Goal: Task Accomplishment & Management: Complete application form

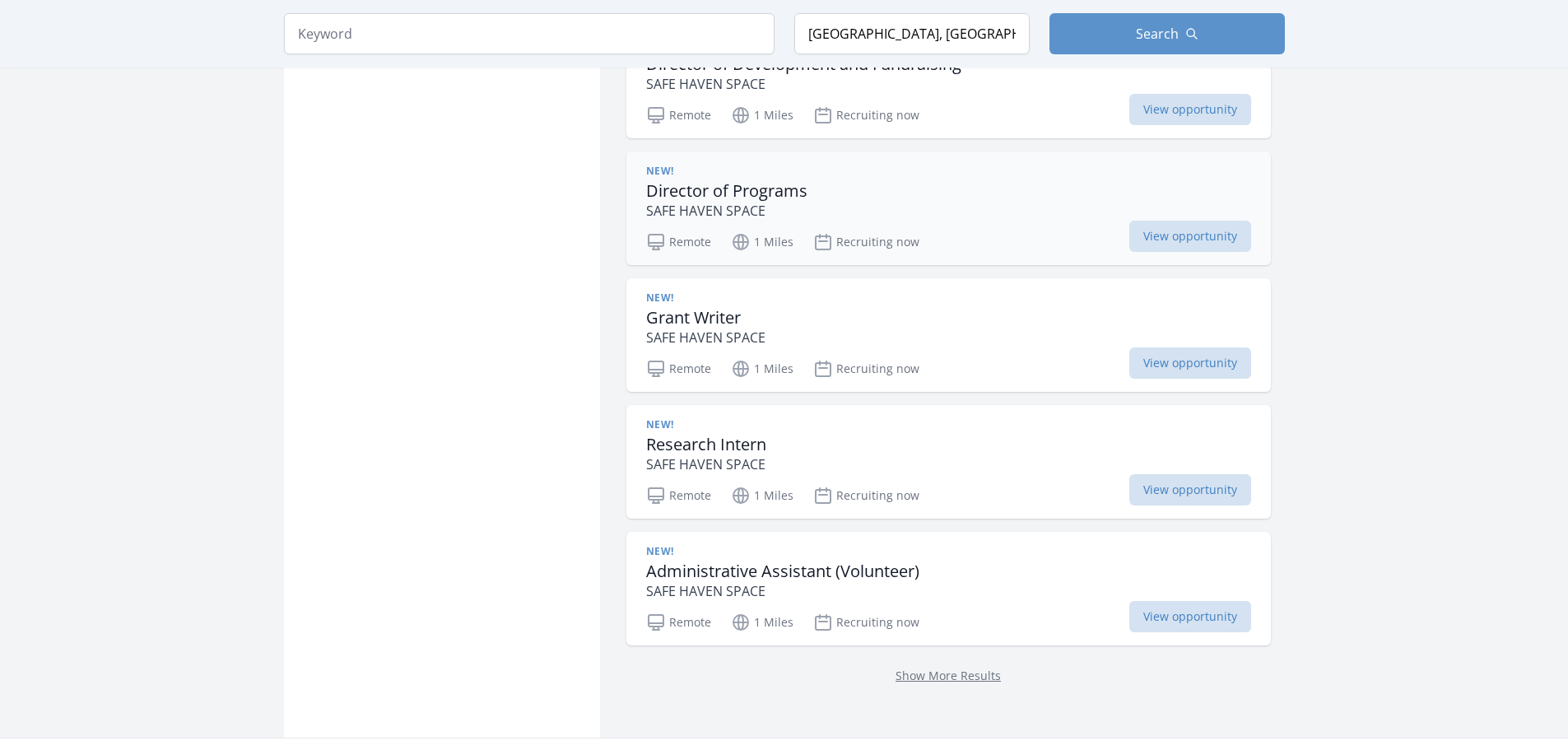
scroll to position [2223, 0]
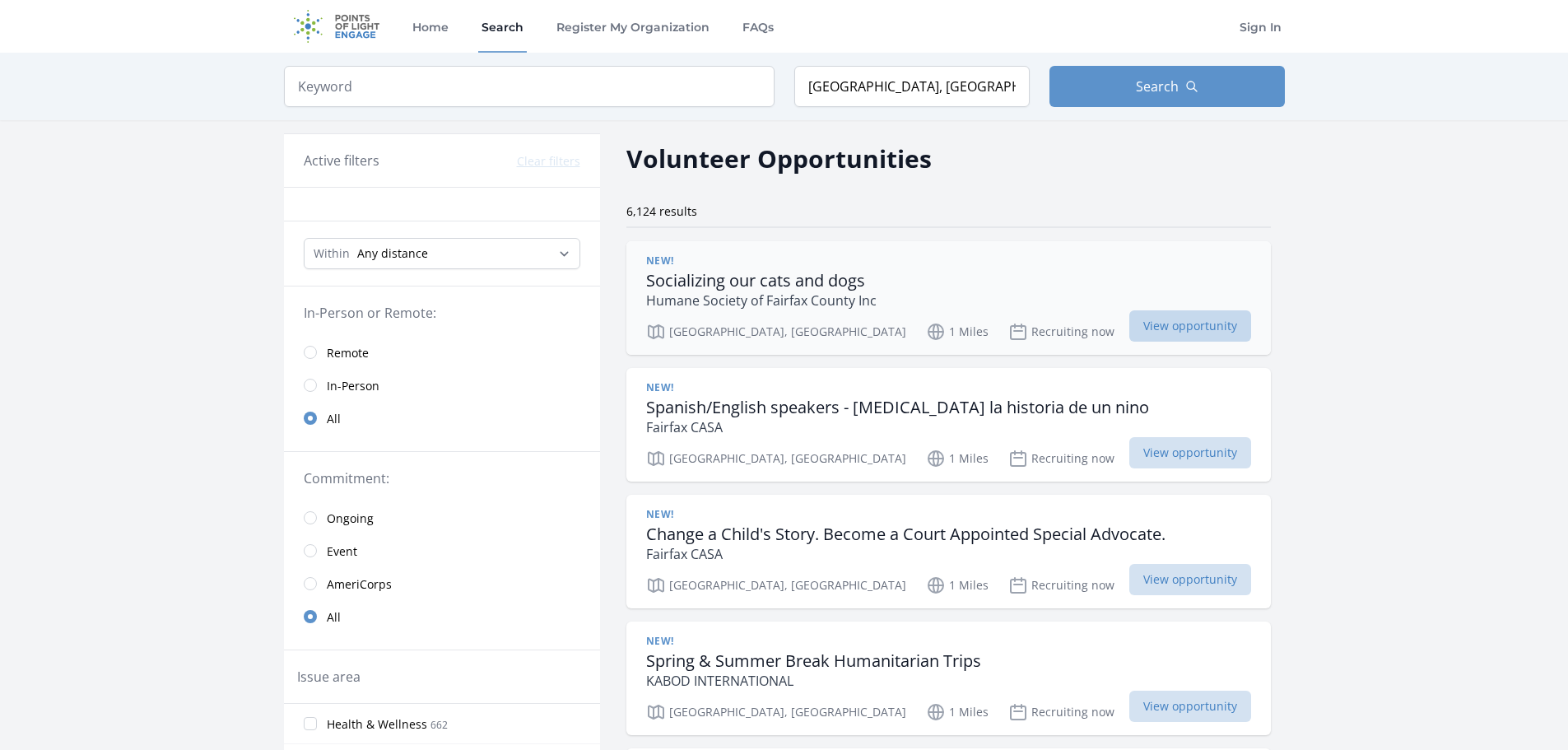
click at [1129, 337] on span "View opportunity" at bounding box center [1189, 326] width 122 height 31
click at [1131, 332] on span "View opportunity" at bounding box center [1189, 326] width 122 height 31
click at [1129, 331] on span "View opportunity" at bounding box center [1189, 326] width 122 height 31
click at [720, 303] on p "Humane Society of Fairfax County Inc" at bounding box center [762, 301] width 230 height 20
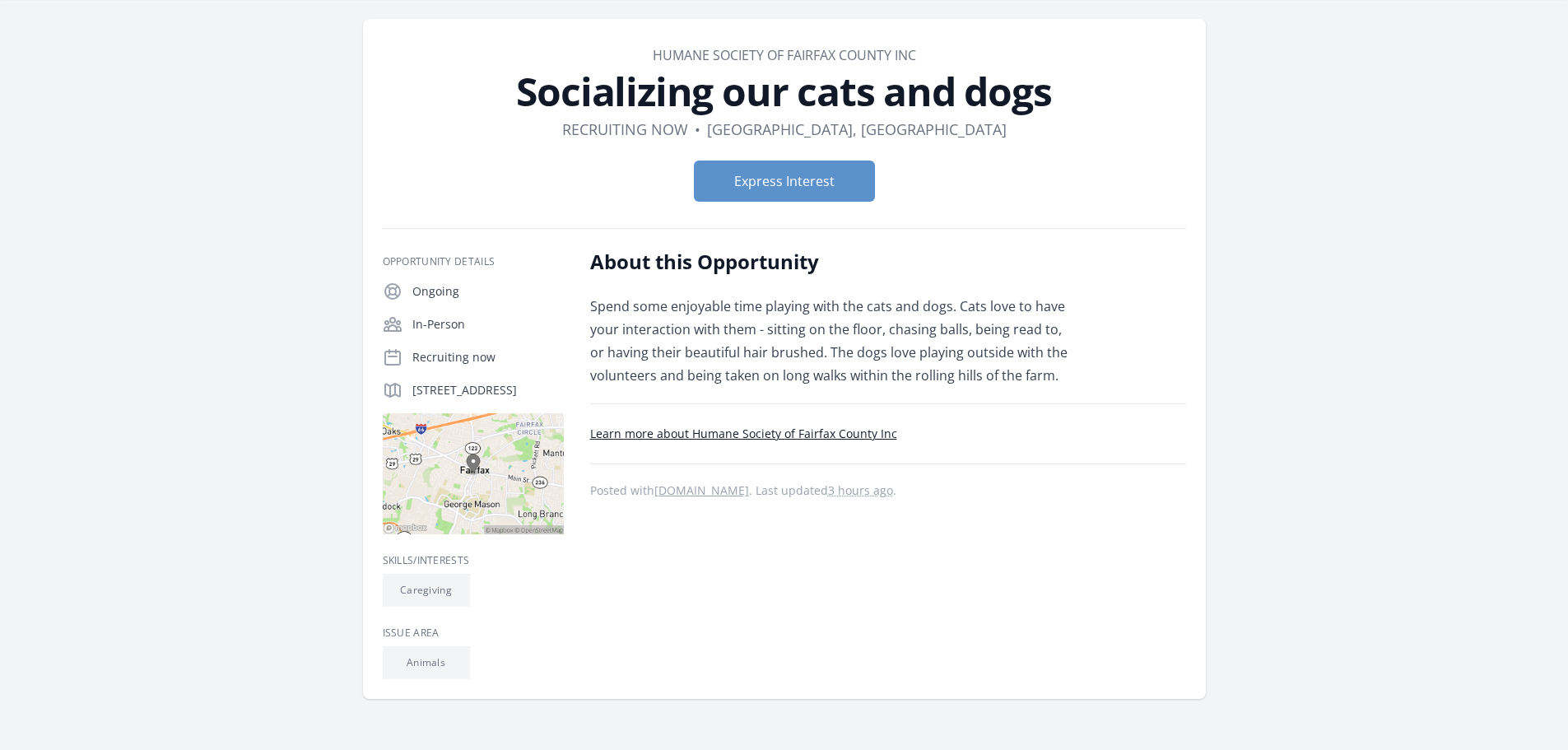
scroll to position [82, 0]
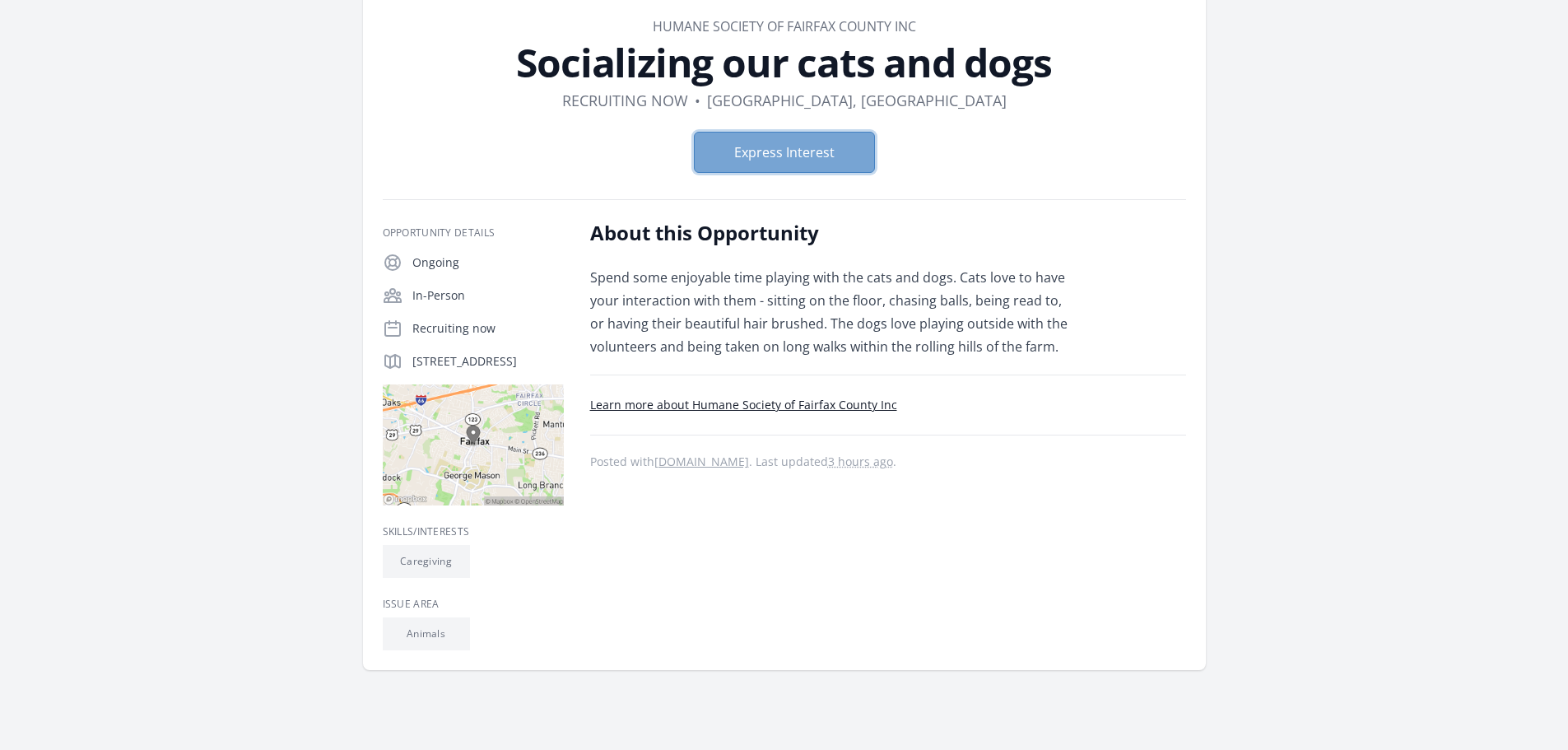
click at [795, 156] on button "Express Interest" at bounding box center [784, 152] width 181 height 41
